Goal: Transaction & Acquisition: Book appointment/travel/reservation

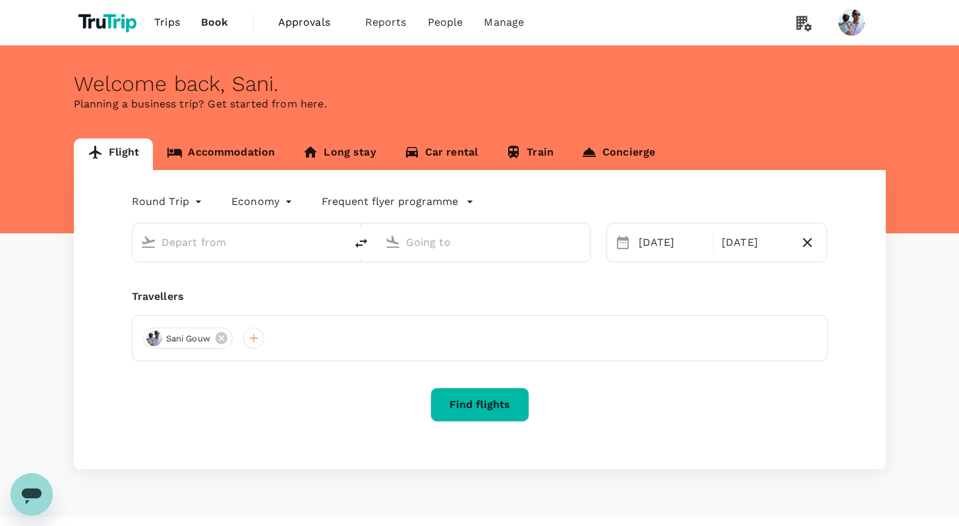
type input "[GEOGRAPHIC_DATA], [GEOGRAPHIC_DATA] (any)"
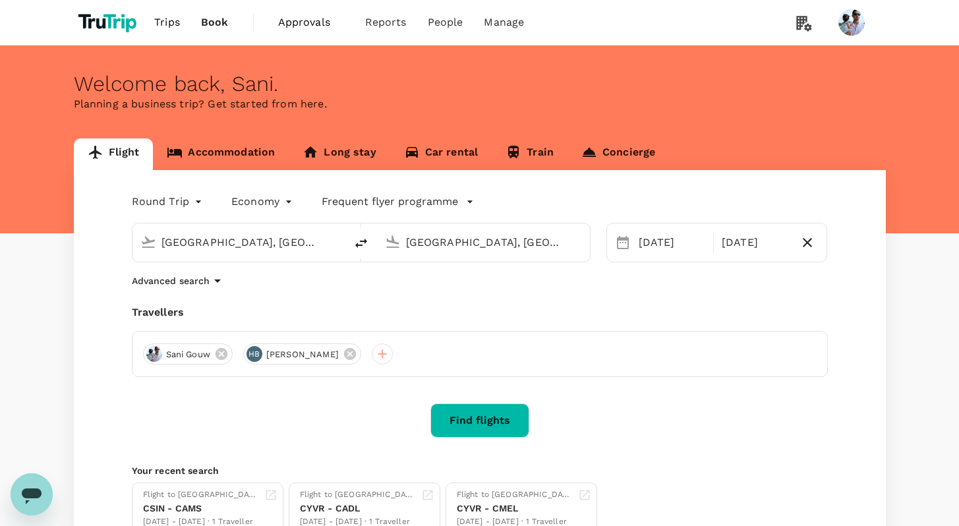
click at [217, 156] on link "Accommodation" at bounding box center [221, 154] width 136 height 32
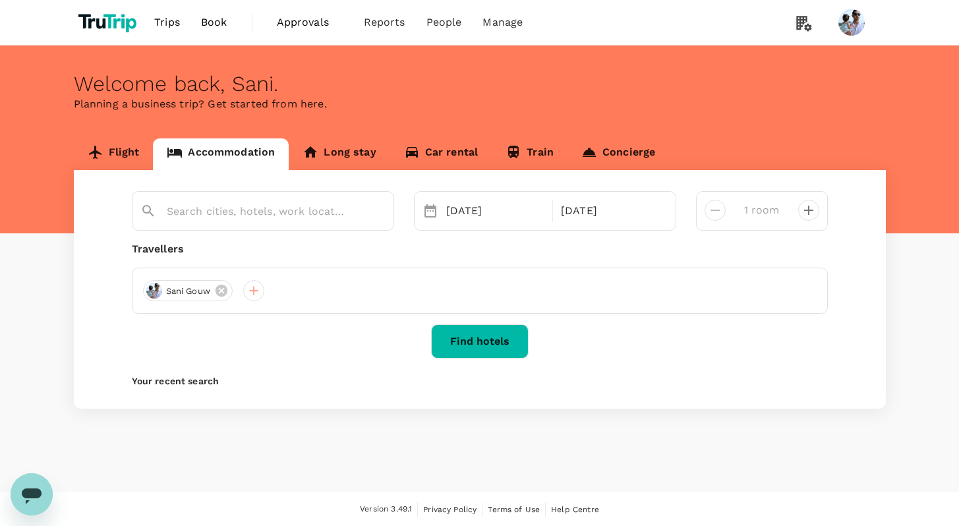
type input "[GEOGRAPHIC_DATA]"
click at [480, 343] on button "Find hotels" at bounding box center [480, 341] width 98 height 34
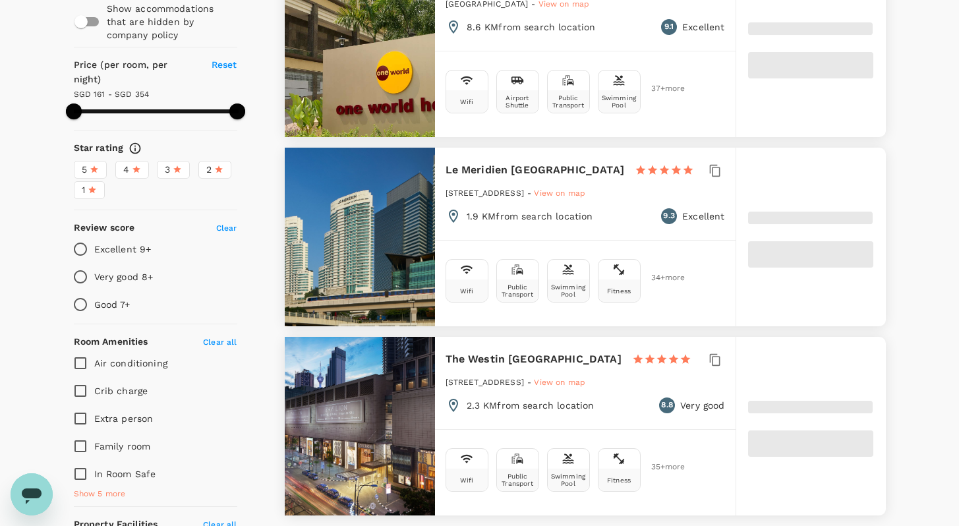
scroll to position [448, 0]
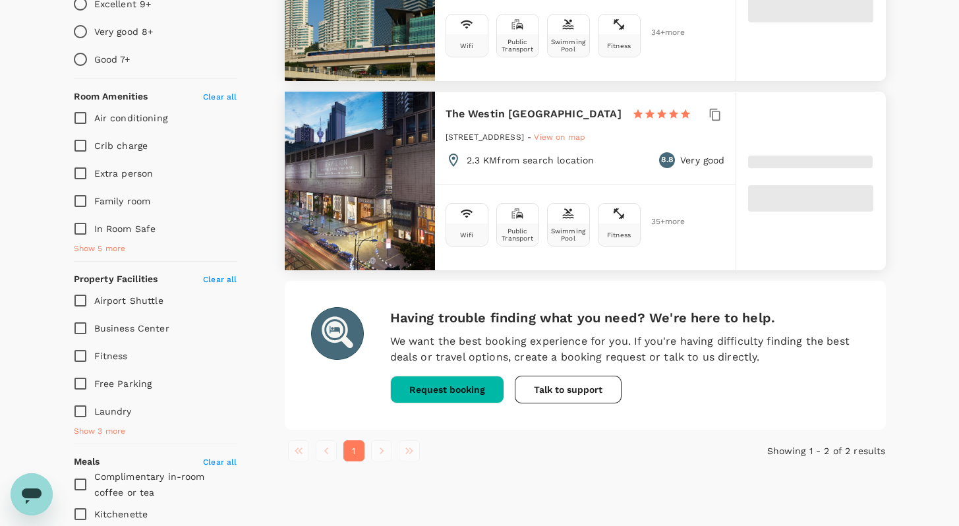
type input "354.21"
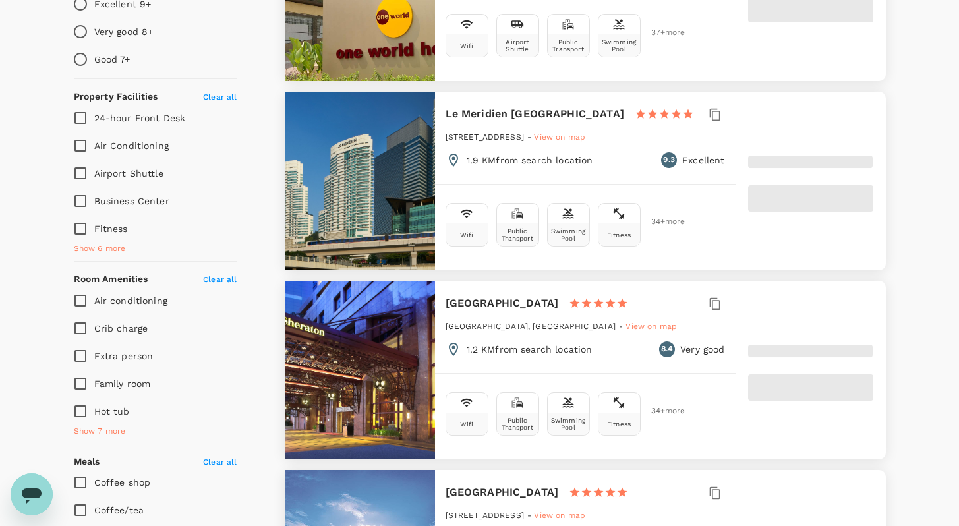
type input "12.21"
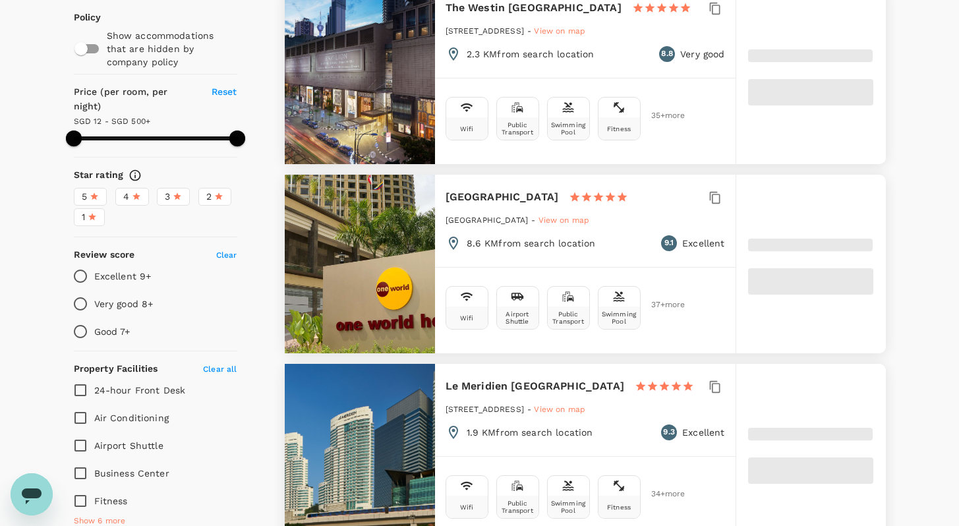
scroll to position [47, 0]
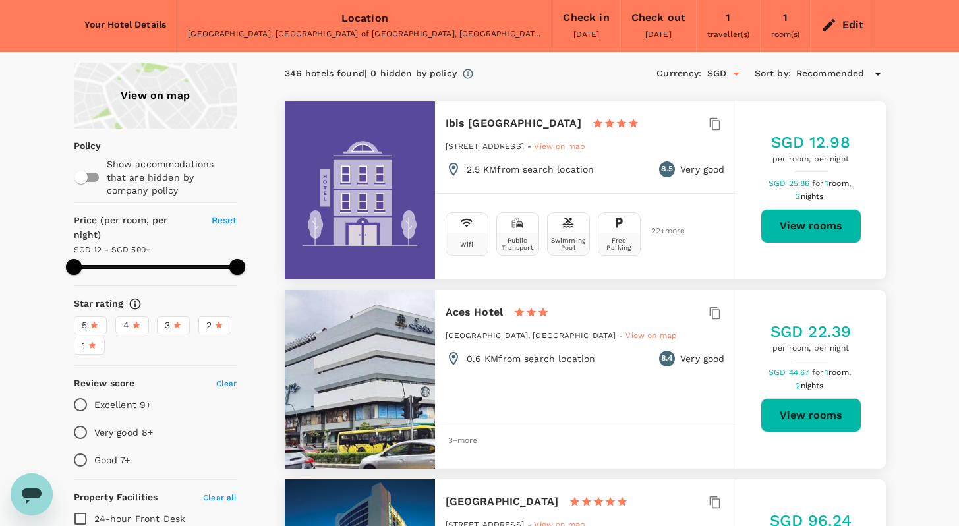
click at [507, 69] on div "346 hotels found | 0 hidden by policy Currency : SGD Sort by : Recommended" at bounding box center [585, 74] width 601 height 22
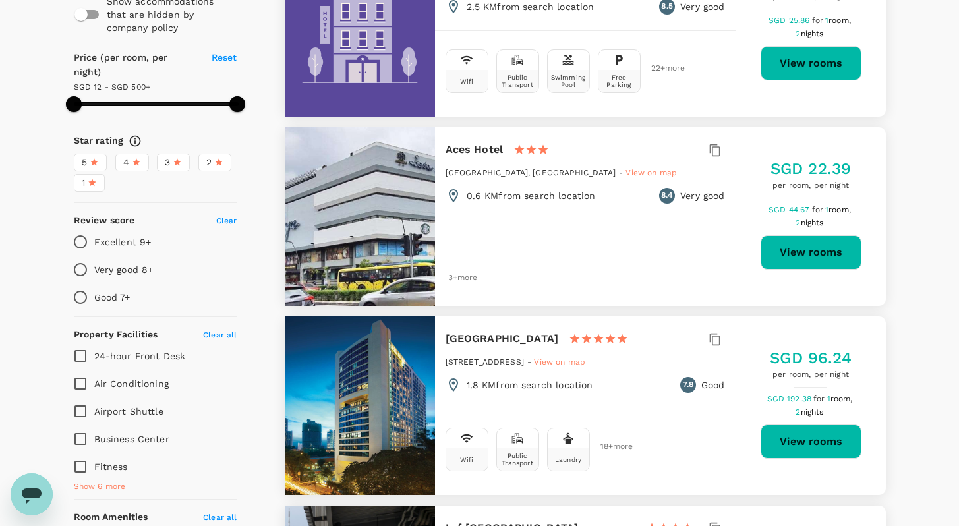
click at [814, 428] on button "View rooms" at bounding box center [811, 442] width 101 height 34
type input "499.84"
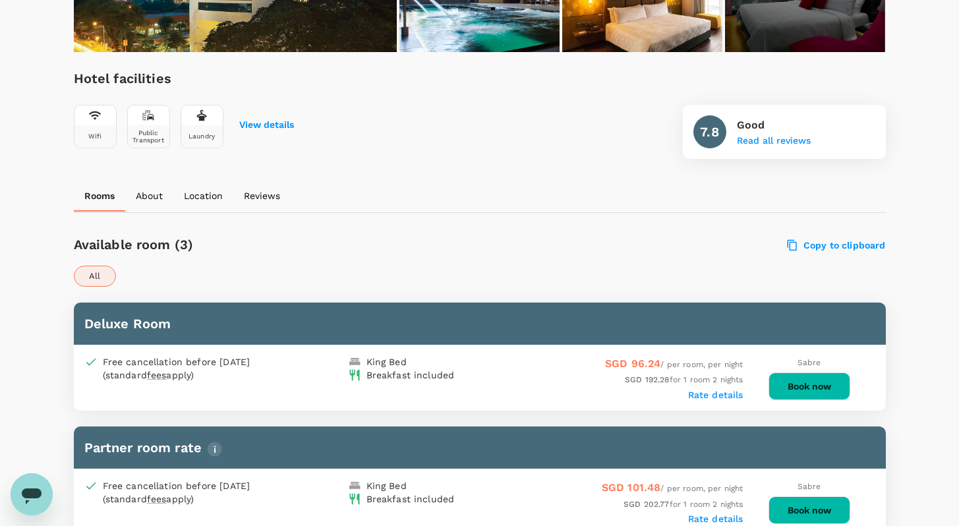
scroll to position [492, 0]
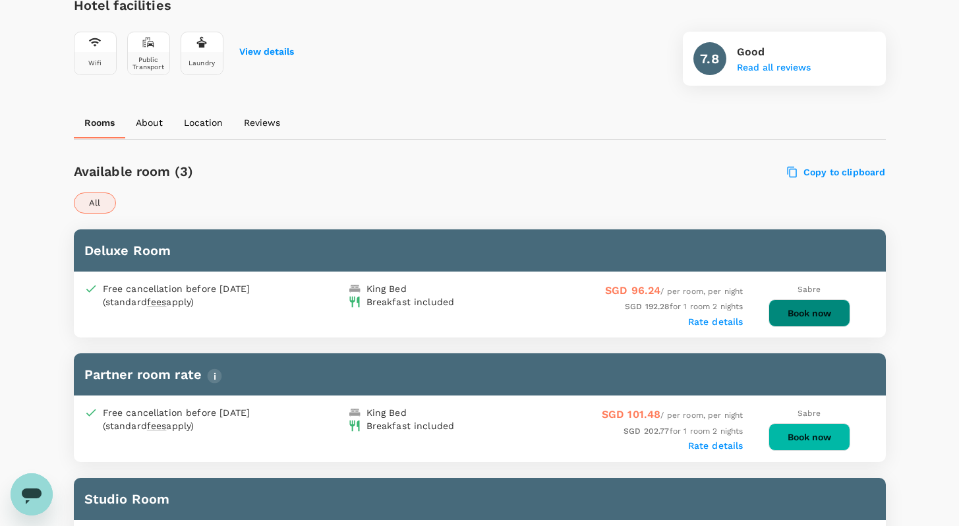
click at [808, 312] on button "Book now" at bounding box center [810, 313] width 82 height 28
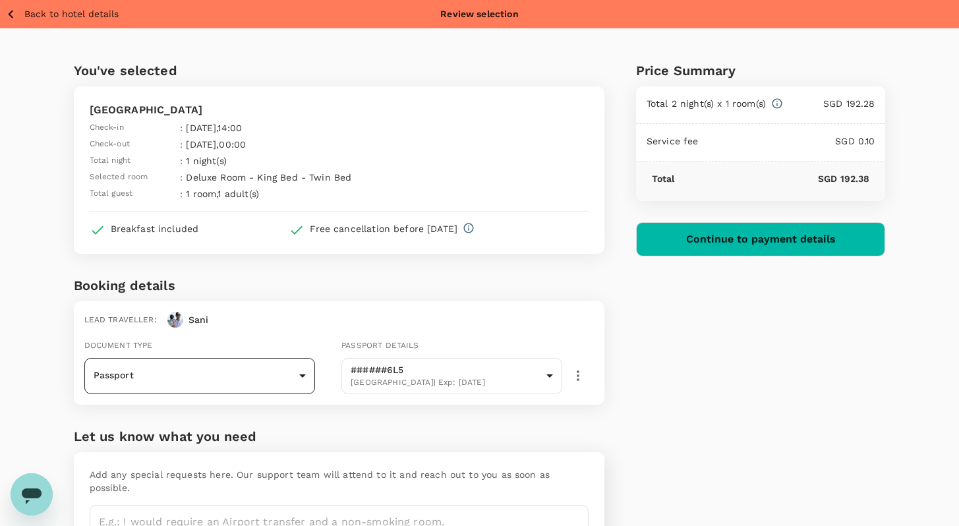
click at [228, 364] on body "Back to hotel details Review selection You've selected Hotel Maya Kuala Lumpur …" at bounding box center [479, 313] width 959 height 626
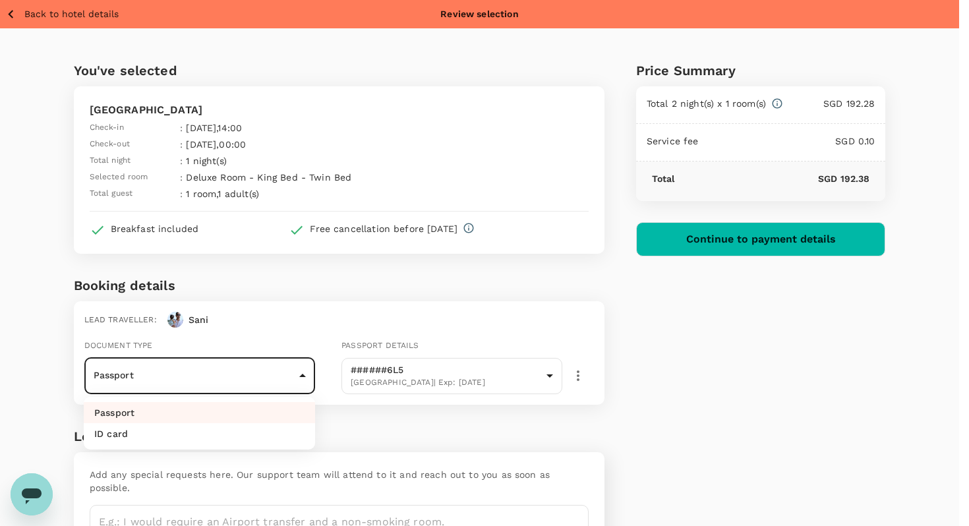
click at [413, 376] on div at bounding box center [484, 263] width 969 height 526
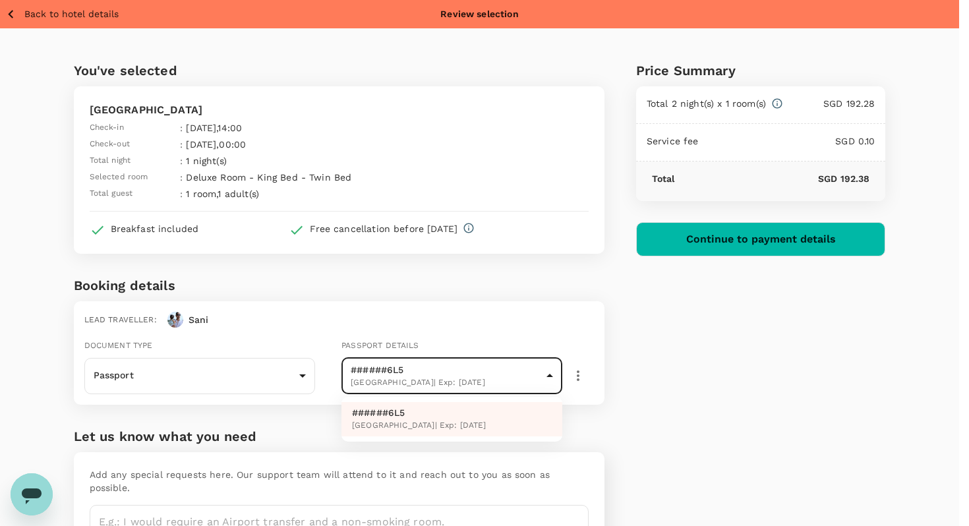
click at [474, 369] on body "Back to hotel details Review selection You've selected Hotel Maya Kuala Lumpur …" at bounding box center [484, 313] width 969 height 626
click at [515, 301] on div at bounding box center [484, 263] width 969 height 526
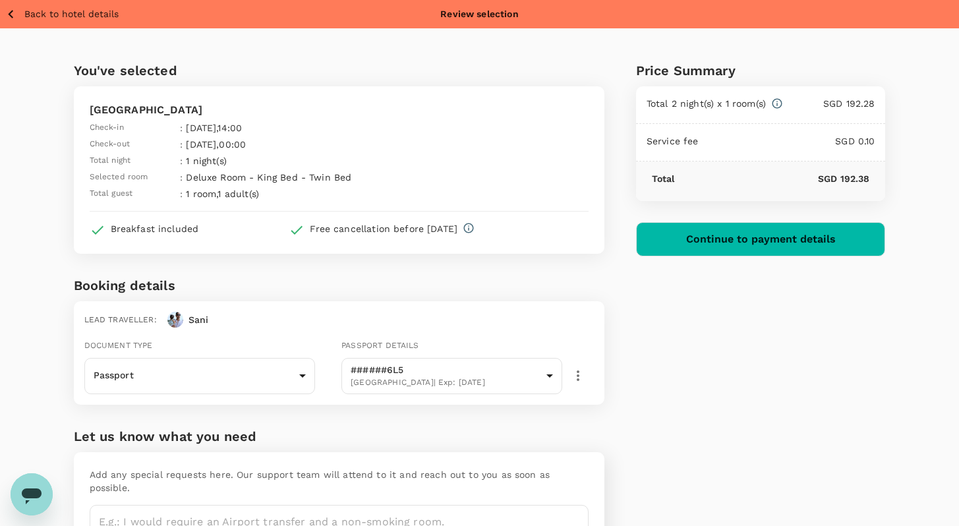
click at [89, 11] on p "Back to hotel details" at bounding box center [71, 14] width 94 height 14
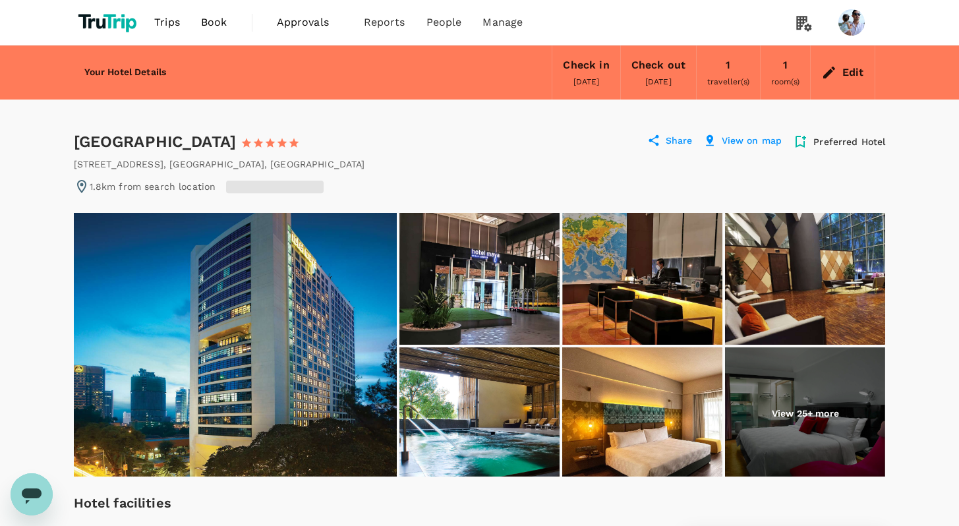
click at [208, 22] on span "Book" at bounding box center [214, 23] width 26 height 16
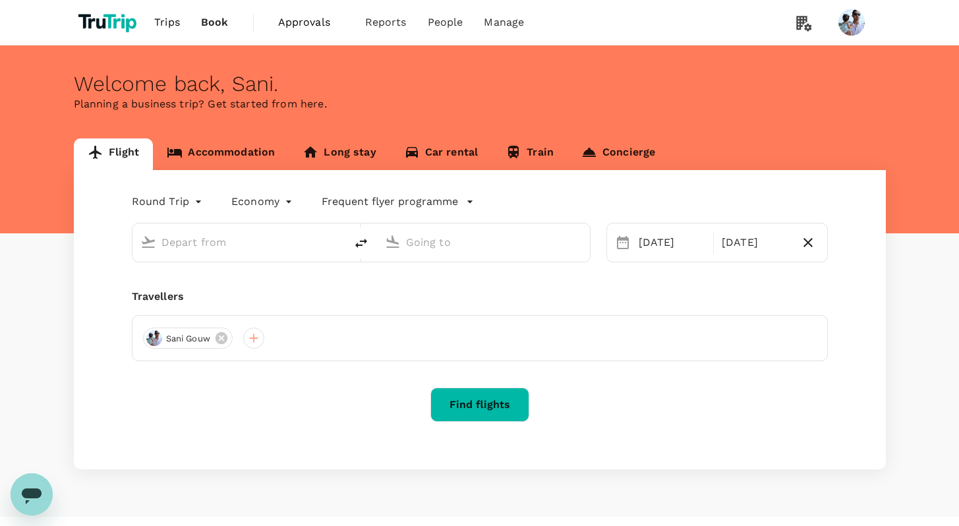
type input "[GEOGRAPHIC_DATA], [GEOGRAPHIC_DATA] (any)"
